Goal: Task Accomplishment & Management: Manage account settings

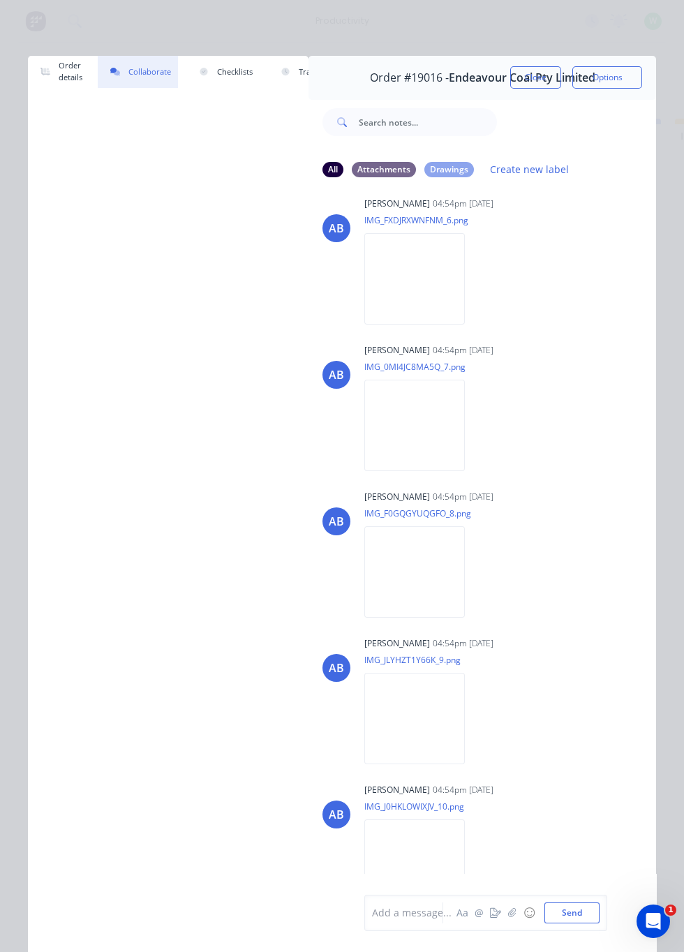
click at [534, 82] on button "Close" at bounding box center [535, 77] width 51 height 22
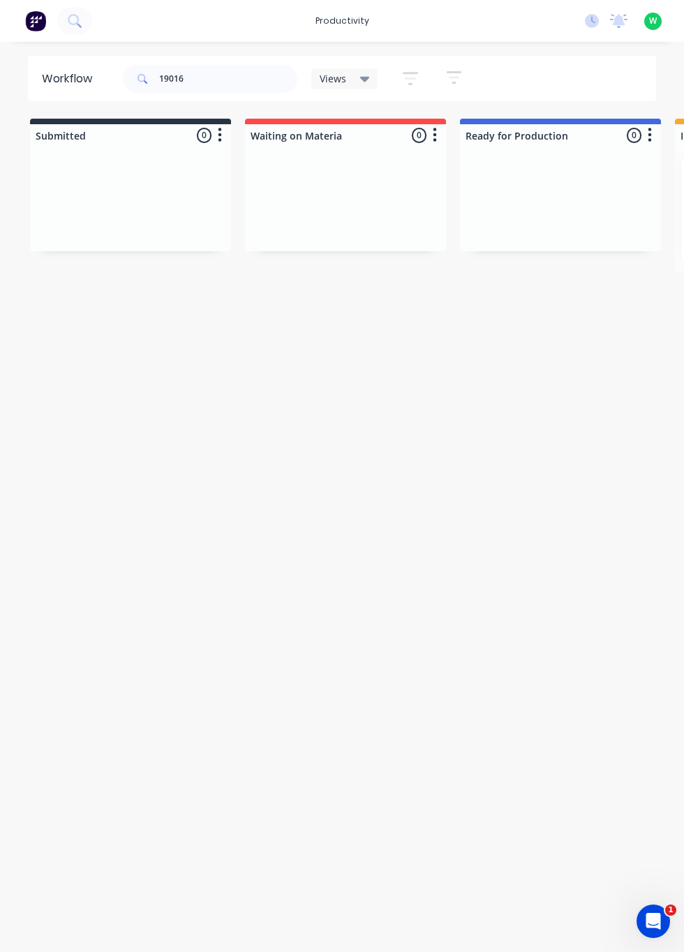
click at [82, 82] on div "Workflow" at bounding box center [70, 78] width 57 height 17
click at [343, 22] on div "productivity" at bounding box center [342, 20] width 68 height 21
click at [384, 145] on div "Timesheets" at bounding box center [378, 151] width 52 height 13
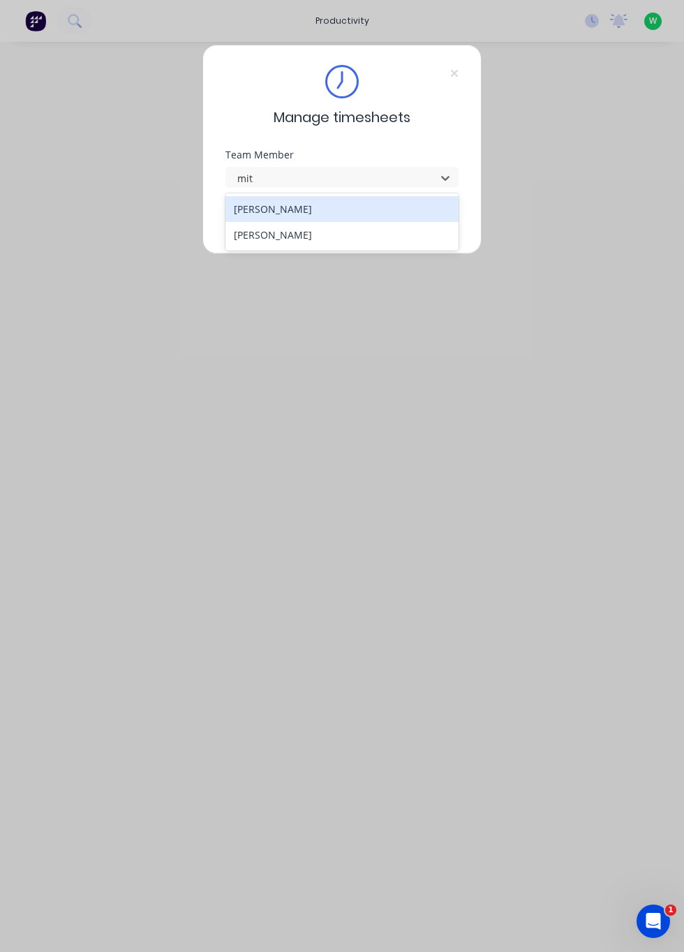
click at [377, 235] on div "[PERSON_NAME]" at bounding box center [342, 235] width 234 height 26
type input "mit"
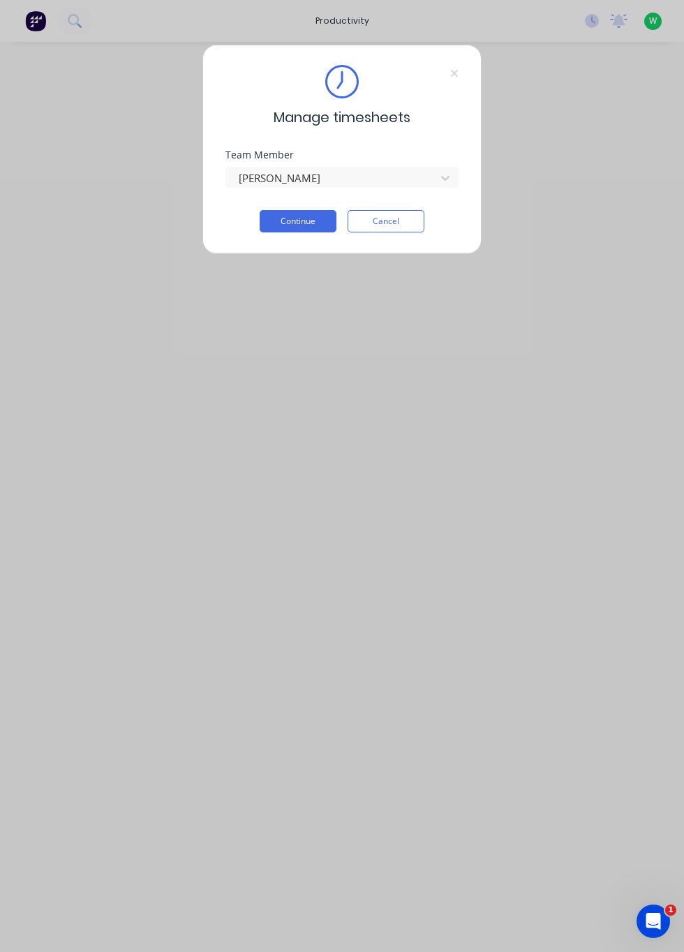
click at [299, 225] on button "Continue" at bounding box center [298, 221] width 77 height 22
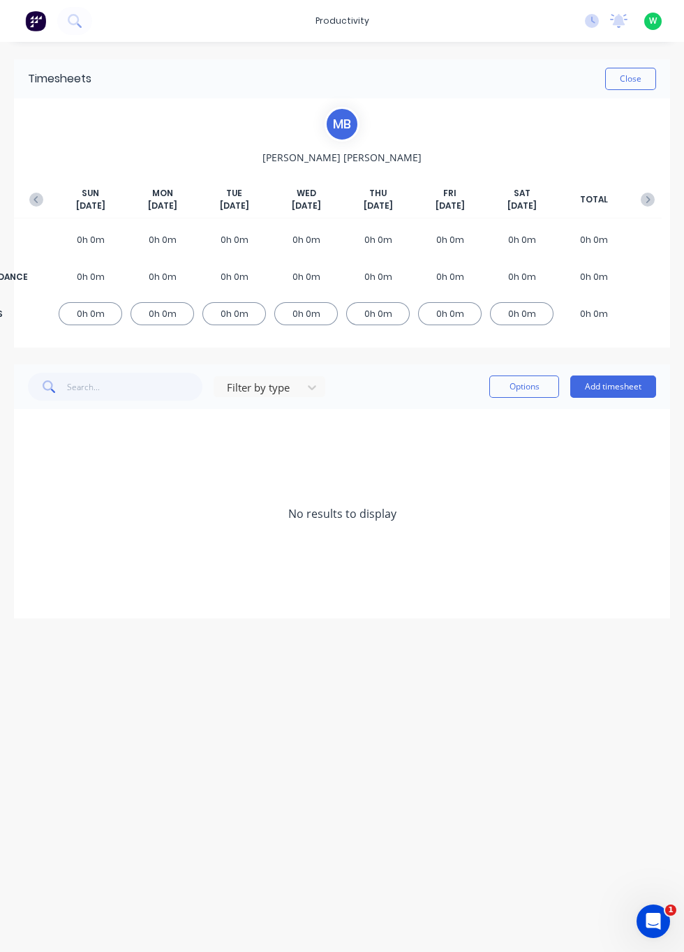
click at [36, 199] on icon "button" at bounding box center [36, 200] width 14 height 14
click at [35, 474] on icon at bounding box center [32, 472] width 9 height 10
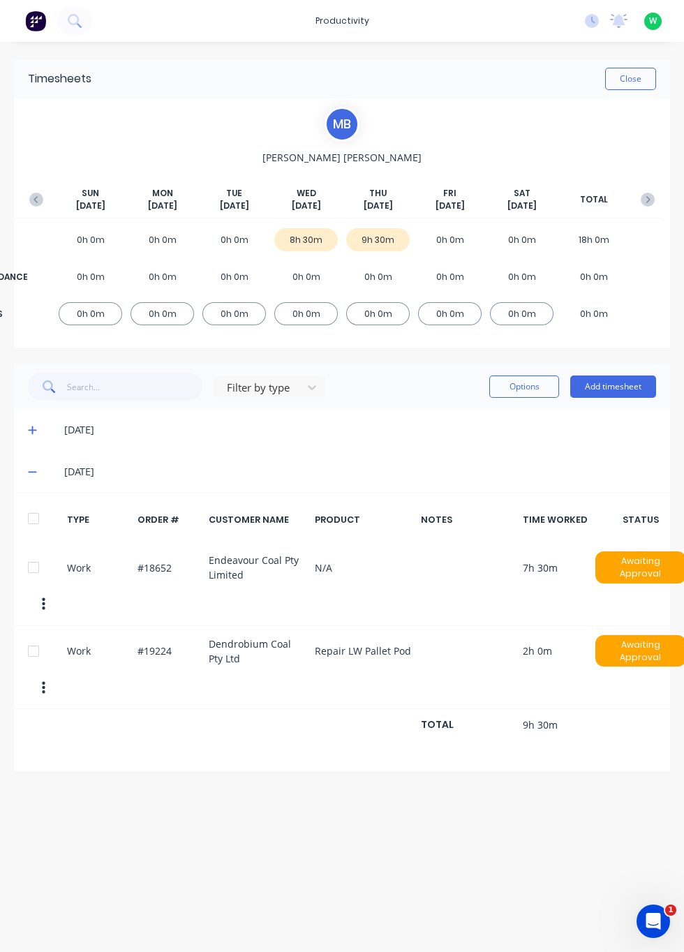
click at [32, 430] on icon at bounding box center [32, 430] width 8 height 8
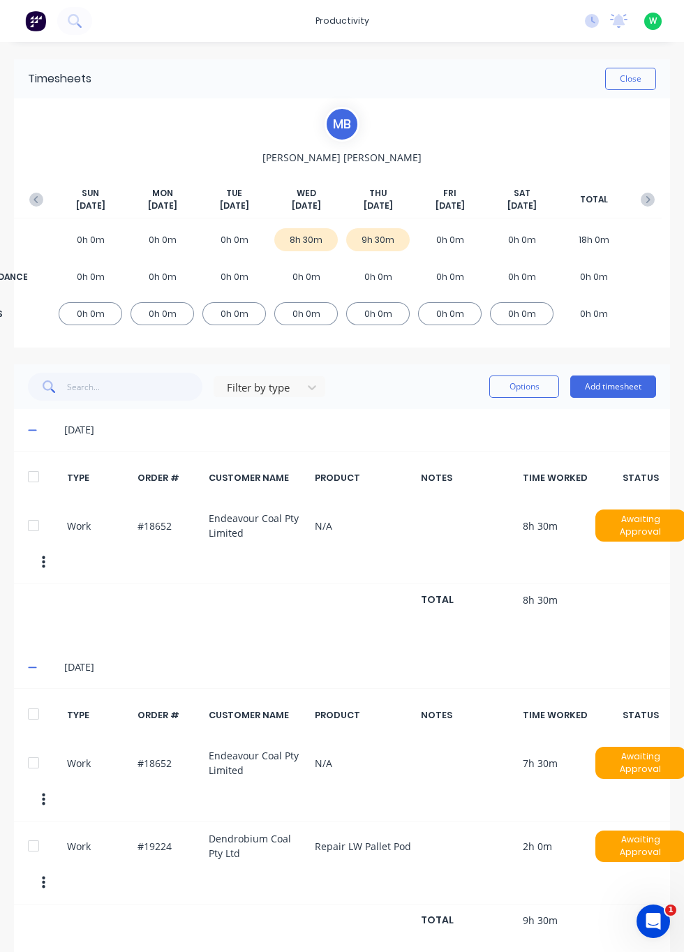
click at [42, 435] on div "[DATE]" at bounding box center [349, 429] width 614 height 15
click at [40, 431] on span at bounding box center [35, 430] width 14 height 14
